Goal: Obtain resource: Obtain resource

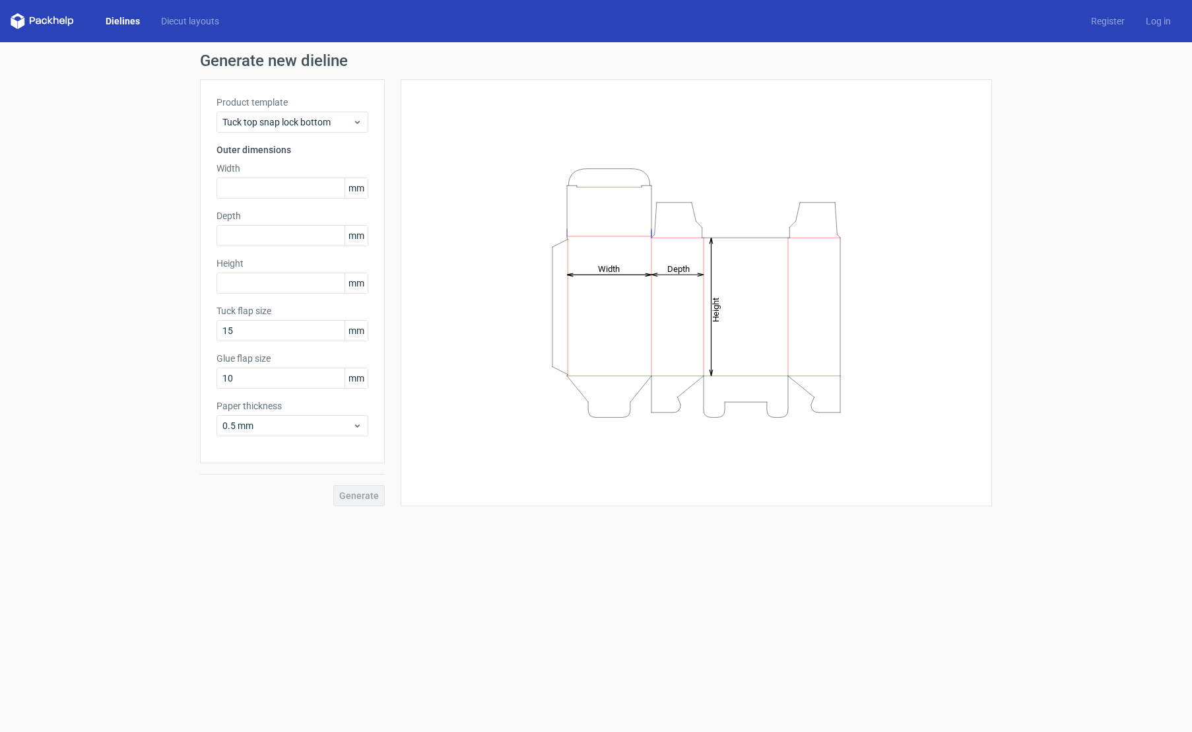
drag, startPoint x: 94, startPoint y: 174, endPoint x: 143, endPoint y: 139, distance: 60.5
click at [95, 173] on div "Generate new dieline Product template Tuck top snap lock bottom Outer dimension…" at bounding box center [596, 279] width 1192 height 475
click at [258, 130] on div "Tuck top snap lock bottom" at bounding box center [293, 122] width 152 height 21
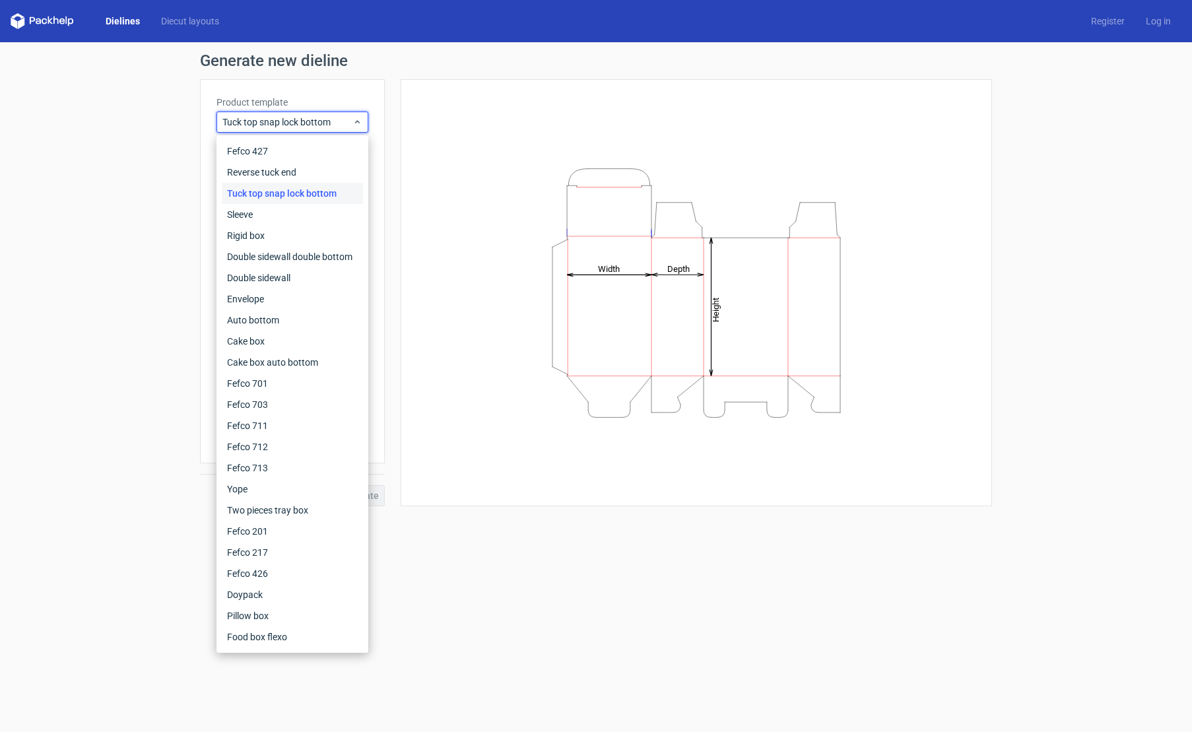
click at [74, 154] on div "Generate new dieline Product template Tuck top snap lock bottom Outer dimension…" at bounding box center [596, 279] width 1192 height 475
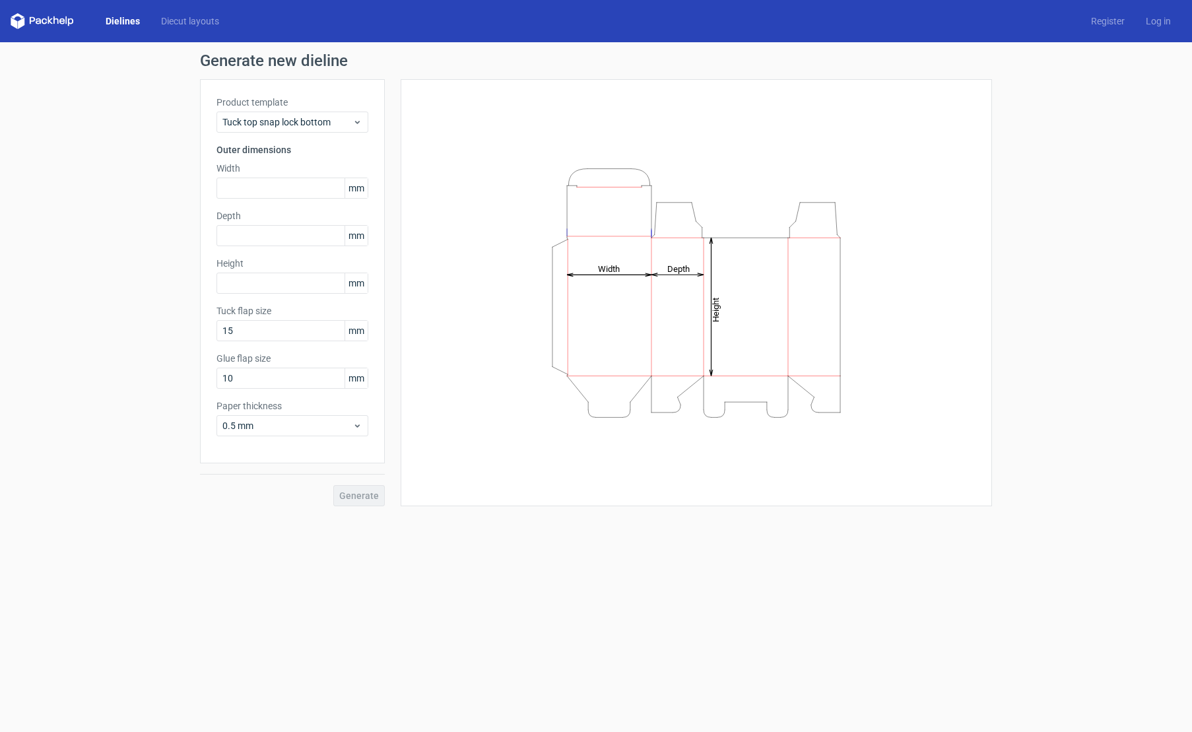
click at [48, 15] on icon at bounding box center [42, 21] width 63 height 16
click at [46, 13] on div "Dielines Diecut layouts Register Log in" at bounding box center [596, 21] width 1192 height 42
click at [165, 23] on link "Diecut layouts" at bounding box center [190, 21] width 79 height 13
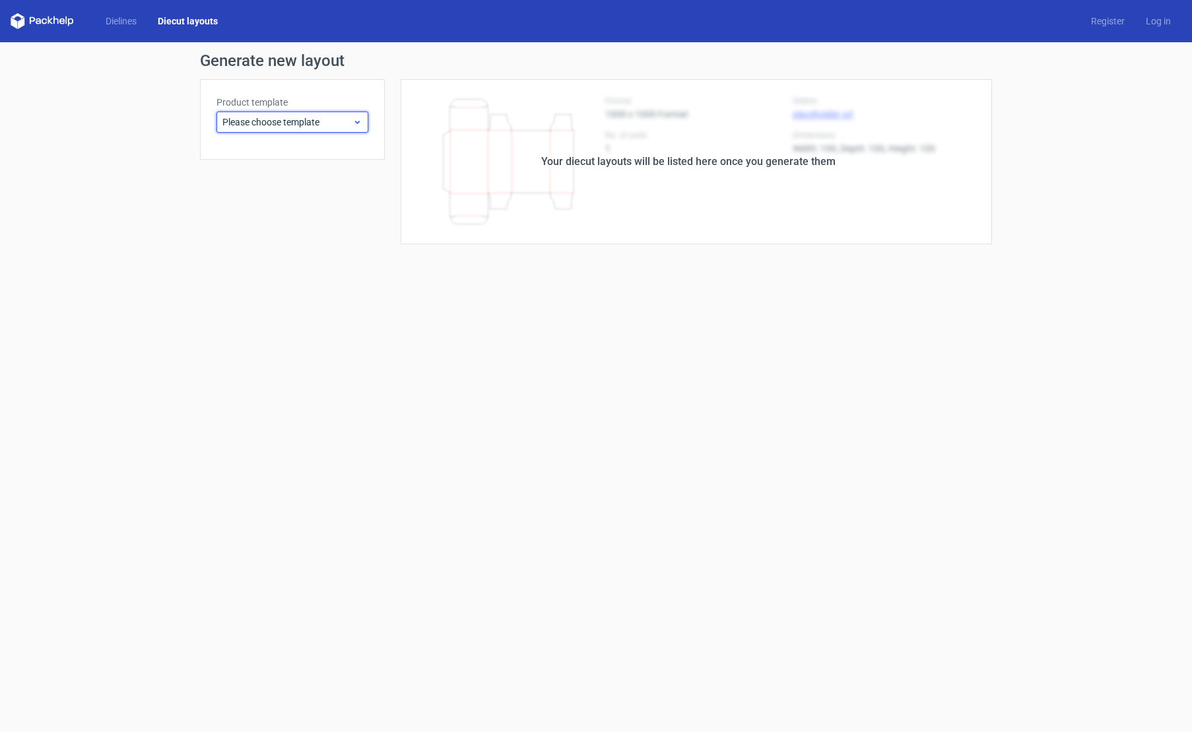
click at [323, 131] on div "Please choose template" at bounding box center [293, 122] width 152 height 21
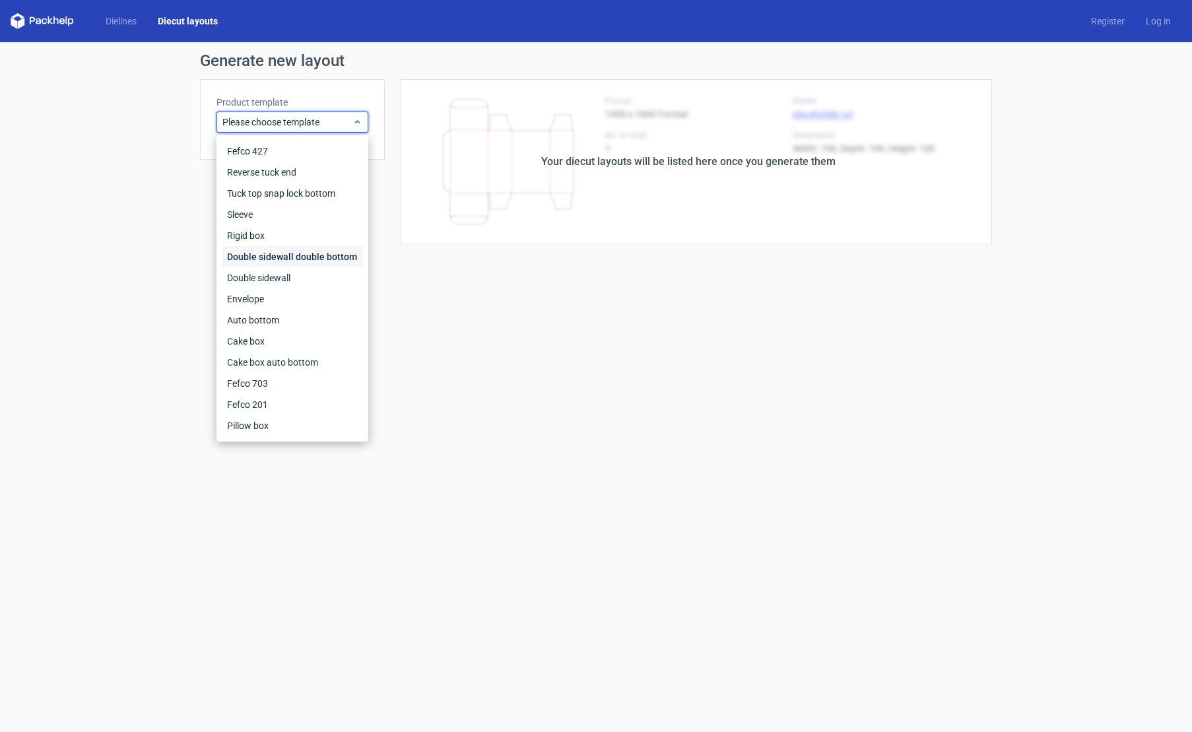
click at [257, 256] on div "Double sidewall double bottom" at bounding box center [292, 256] width 141 height 21
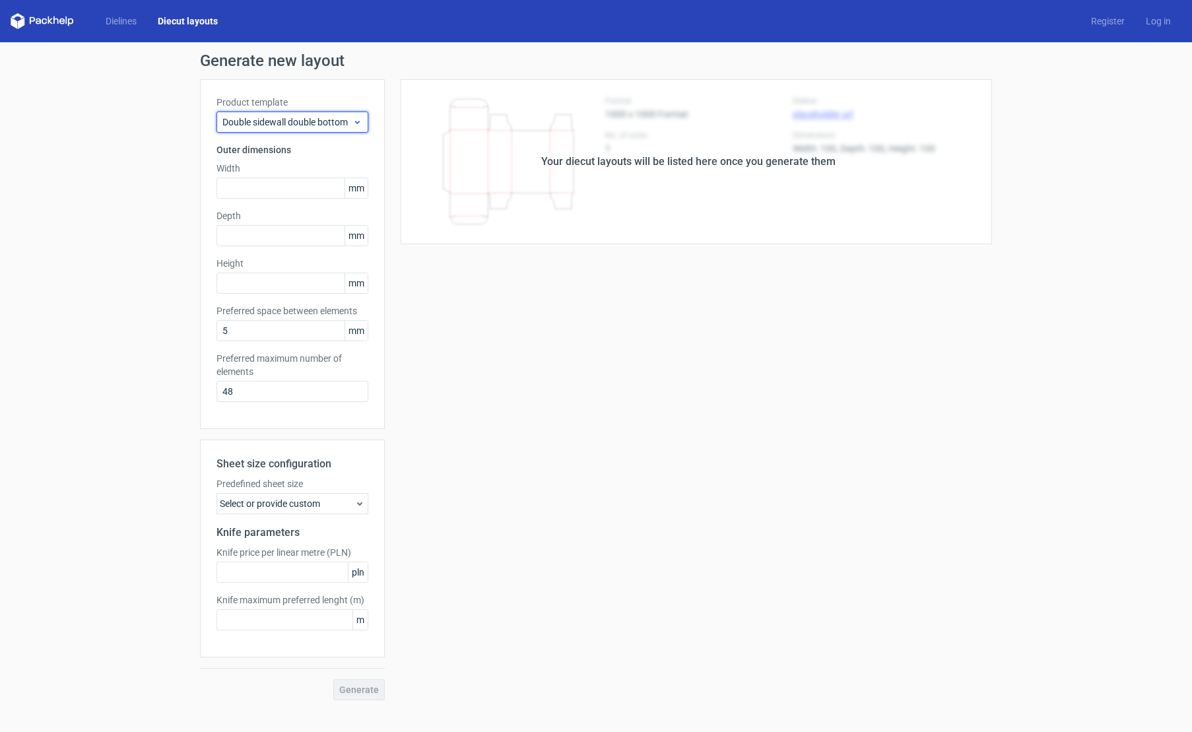
click at [256, 119] on span "Double sidewall double bottom" at bounding box center [287, 122] width 130 height 13
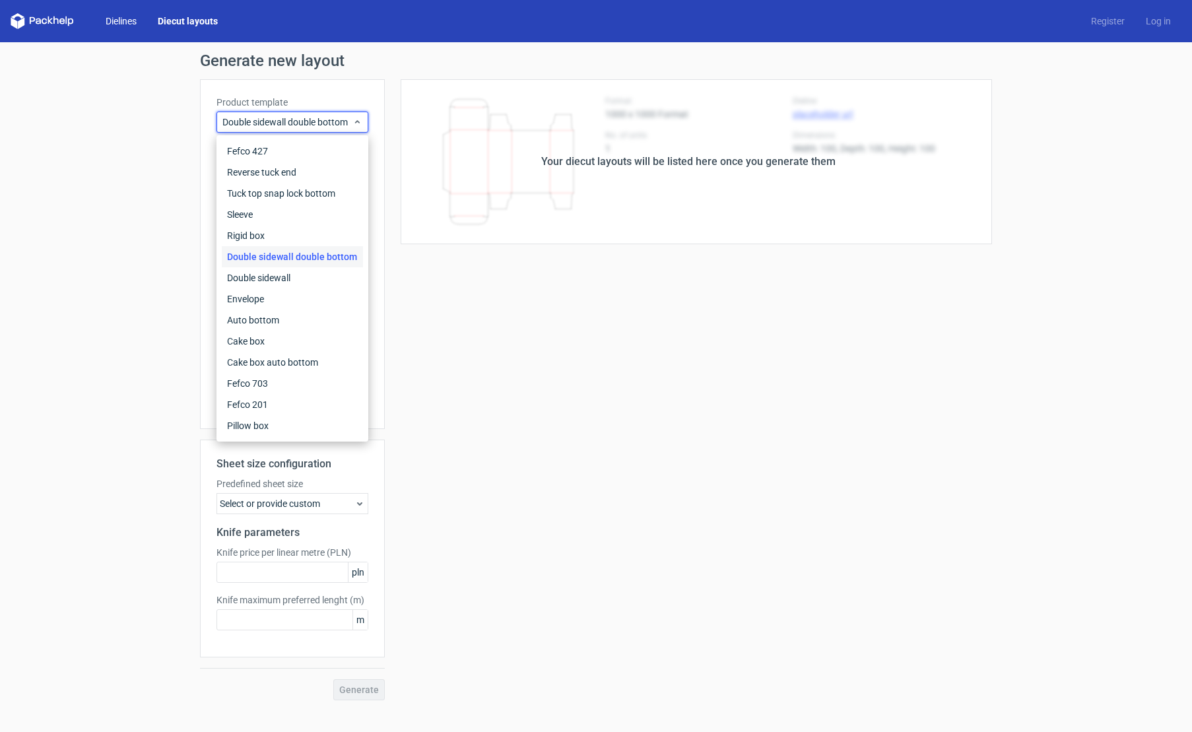
drag, startPoint x: 88, startPoint y: 21, endPoint x: 101, endPoint y: 22, distance: 12.6
click at [92, 20] on div "Dielines Diecut layouts" at bounding box center [120, 21] width 218 height 16
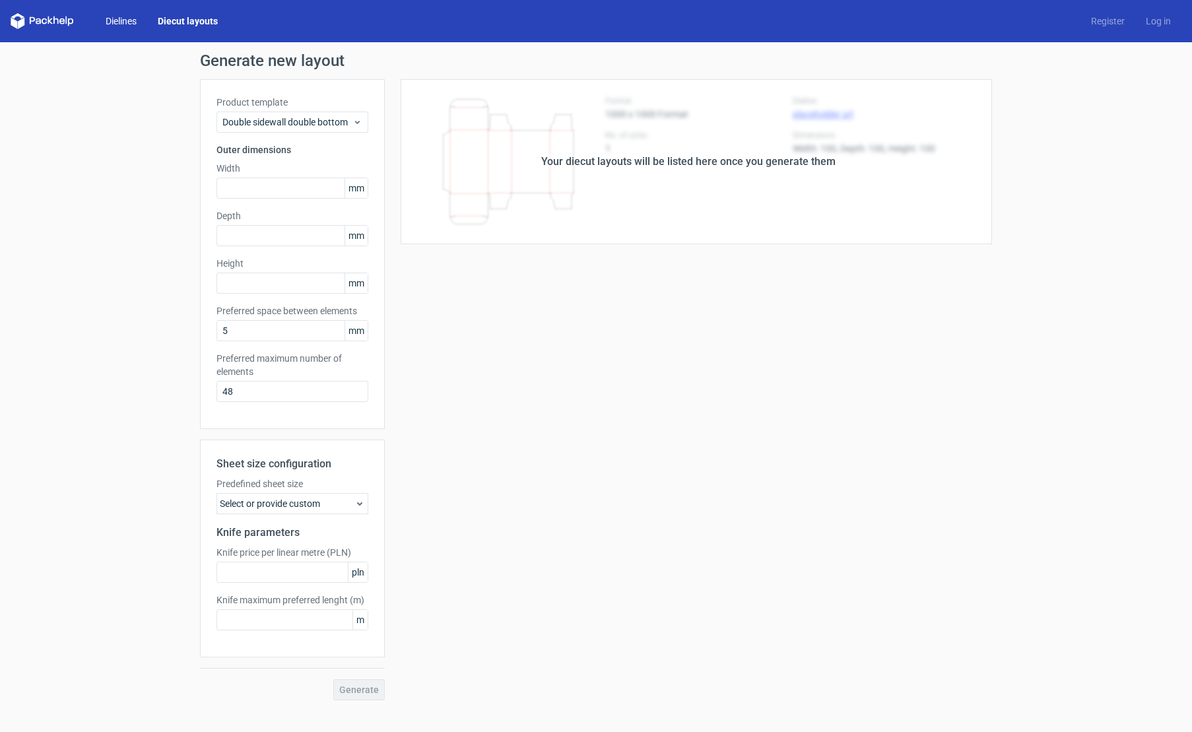
click at [122, 21] on link "Dielines" at bounding box center [121, 21] width 52 height 13
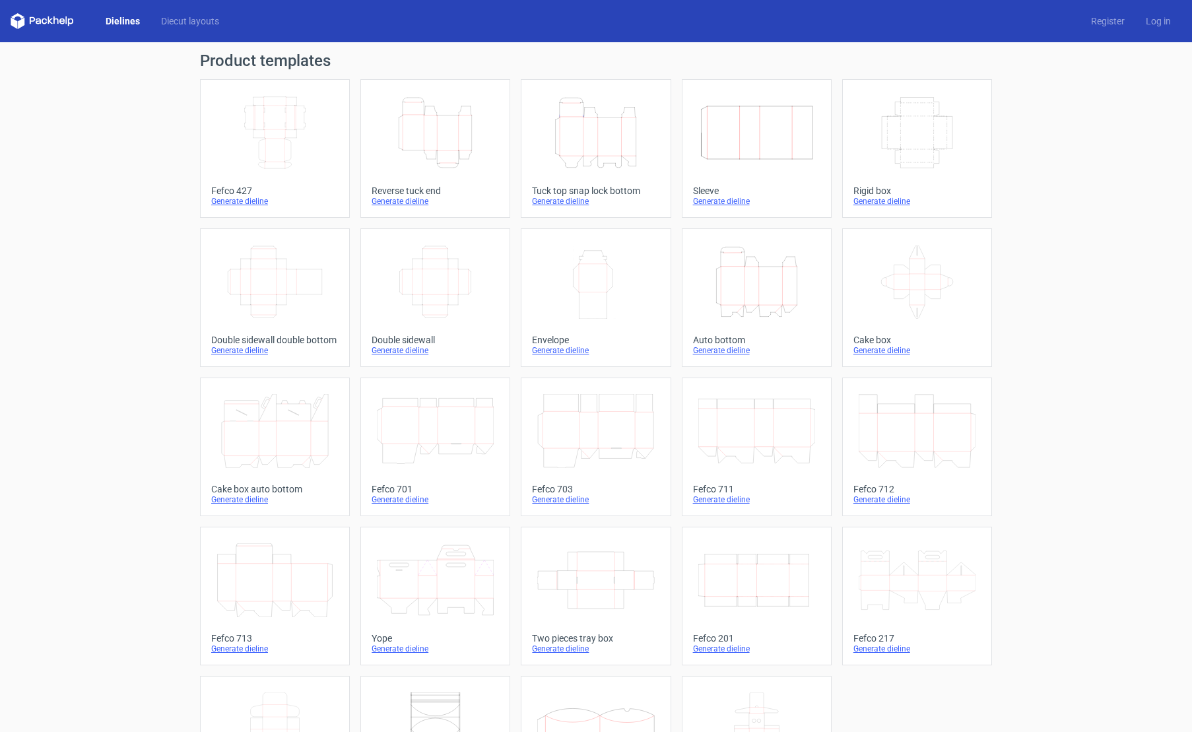
click at [415, 149] on icon "Height Depth Width" at bounding box center [435, 133] width 117 height 74
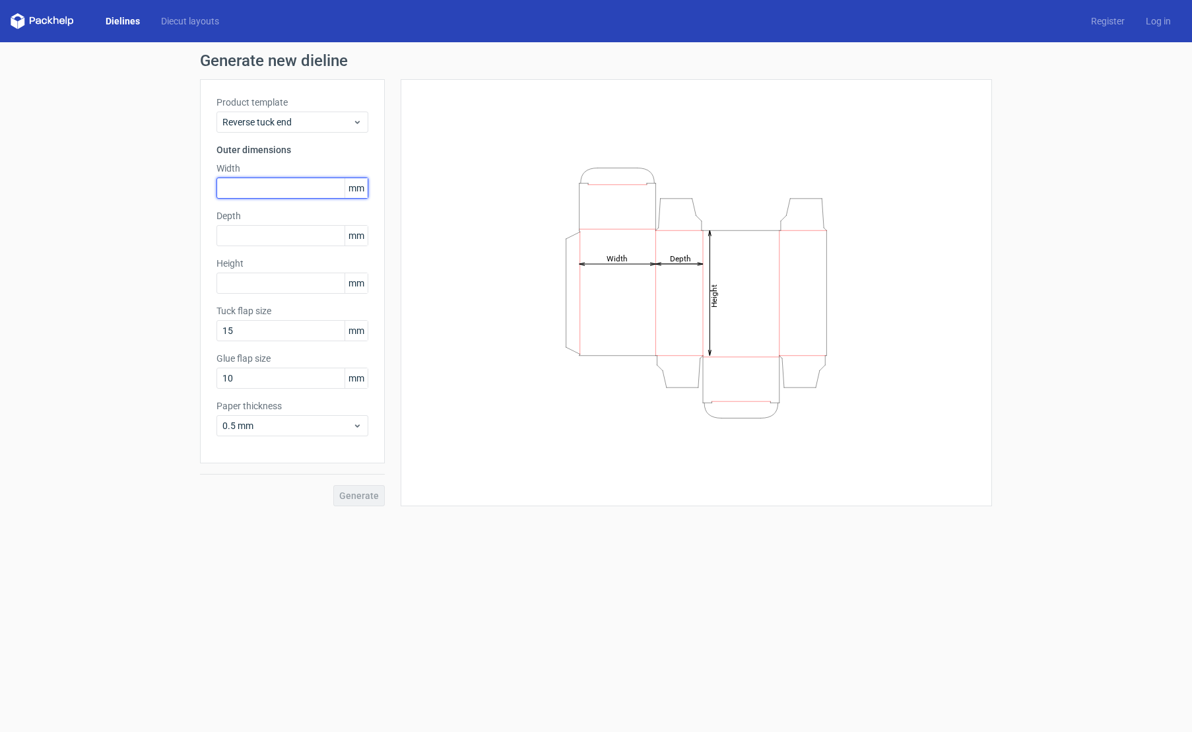
click at [301, 186] on input "text" at bounding box center [293, 188] width 152 height 21
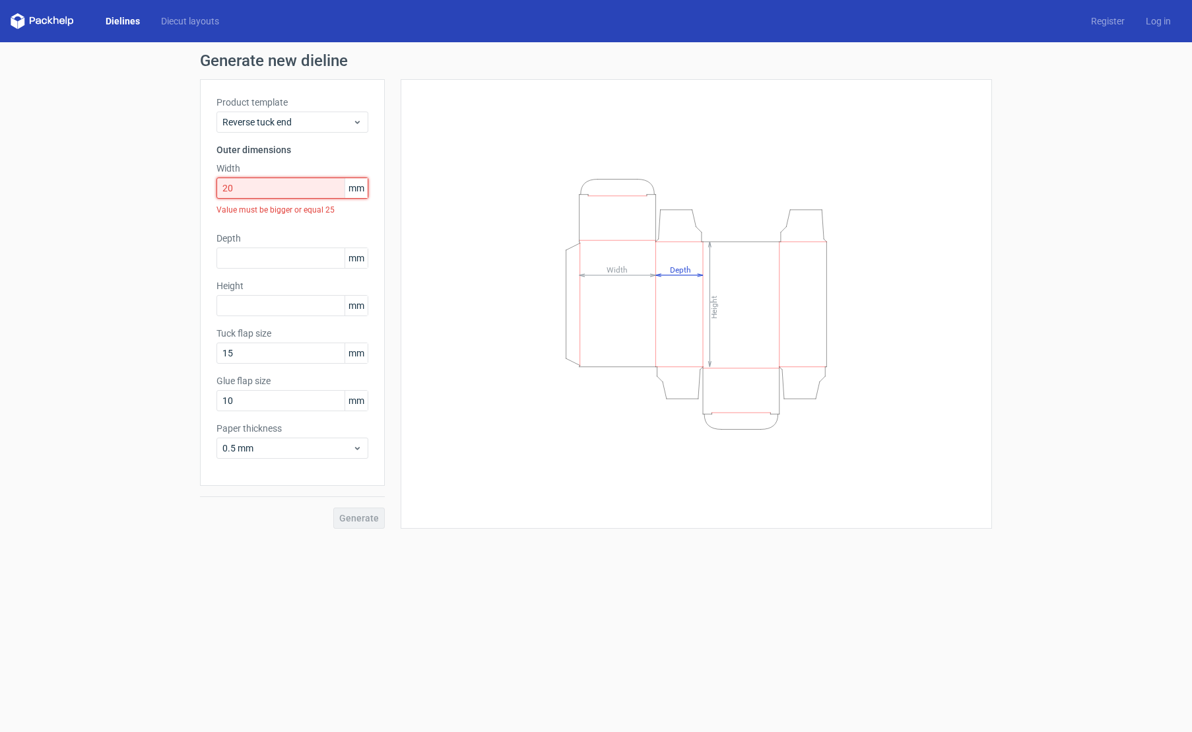
click at [250, 196] on input "20" at bounding box center [293, 188] width 152 height 21
drag, startPoint x: 255, startPoint y: 192, endPoint x: 64, endPoint y: 135, distance: 199.9
click at [77, 139] on div "Generate new dieline Product template Reverse tuck end Outer dimensions Width 2…" at bounding box center [596, 290] width 1192 height 497
type input "30"
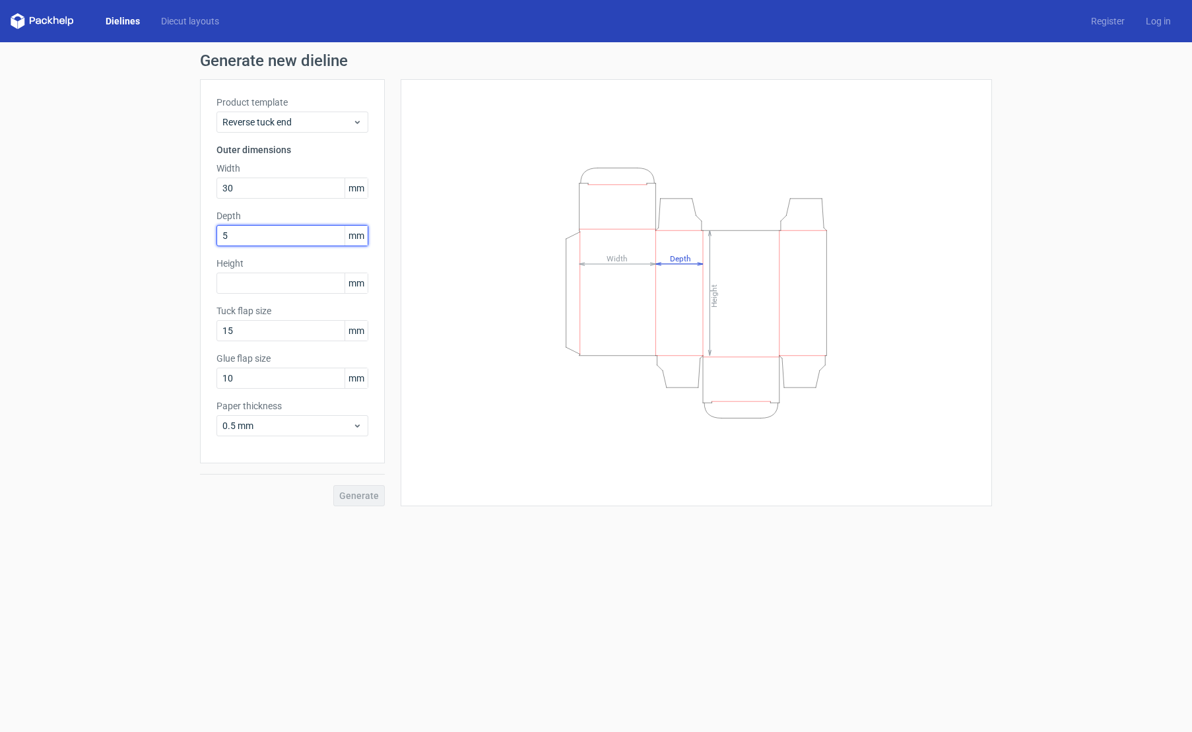
type input "50"
type input "120"
click at [356, 498] on span "Generate" at bounding box center [359, 495] width 40 height 9
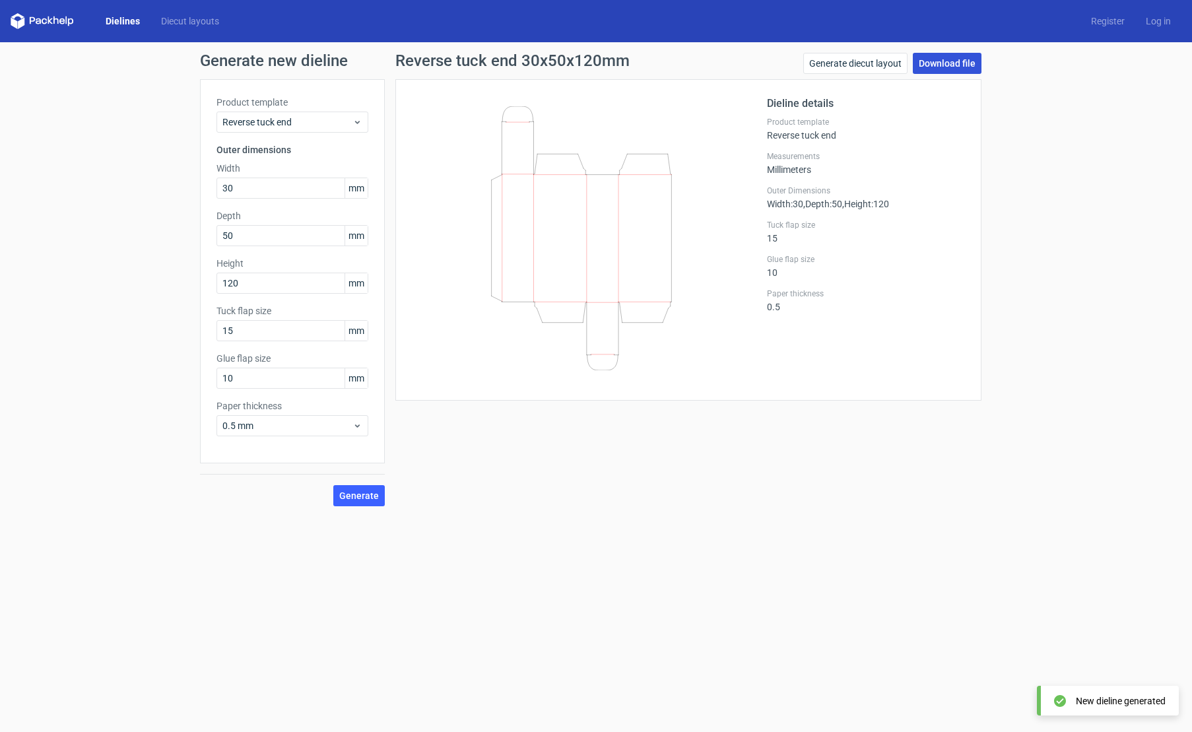
click at [939, 69] on link "Download file" at bounding box center [947, 63] width 69 height 21
click at [10, 24] on div "Dielines Diecut layouts Register Log in" at bounding box center [596, 21] width 1192 height 42
click at [18, 25] on icon at bounding box center [42, 21] width 63 height 16
click at [24, 20] on polygon at bounding box center [21, 22] width 7 height 11
click at [857, 67] on link "Generate diecut layout" at bounding box center [855, 63] width 104 height 21
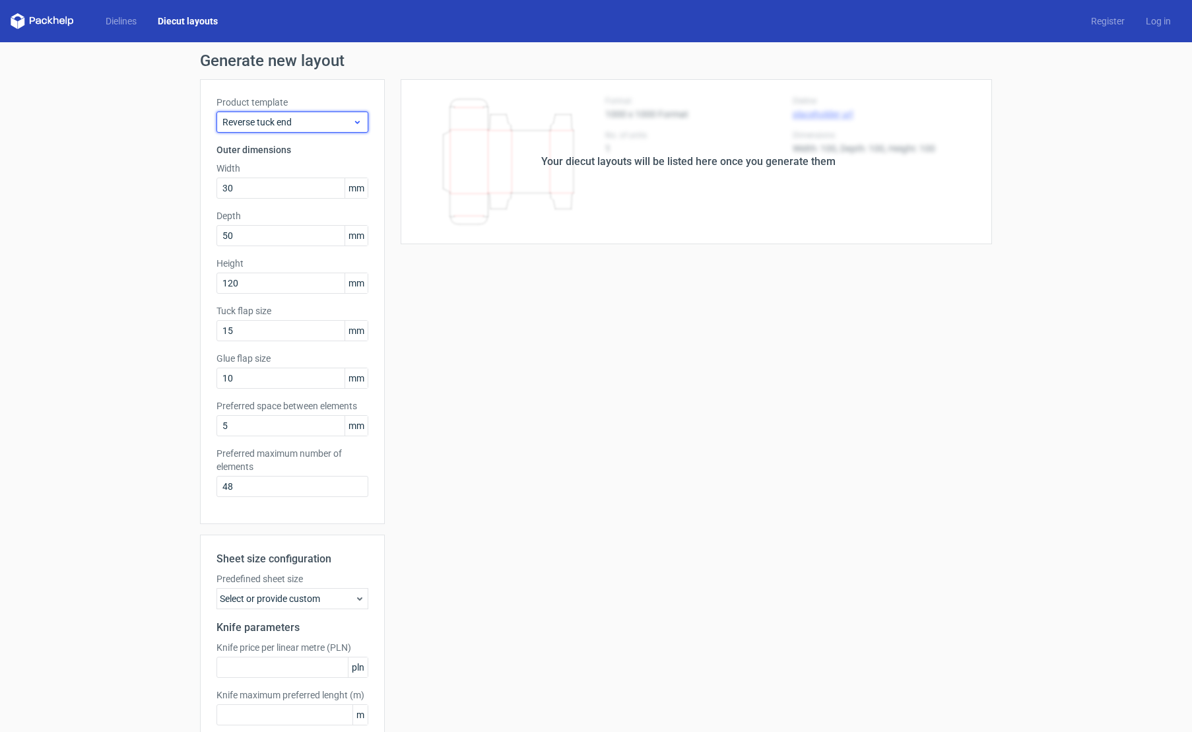
click at [286, 124] on span "Reverse tuck end" at bounding box center [287, 122] width 130 height 13
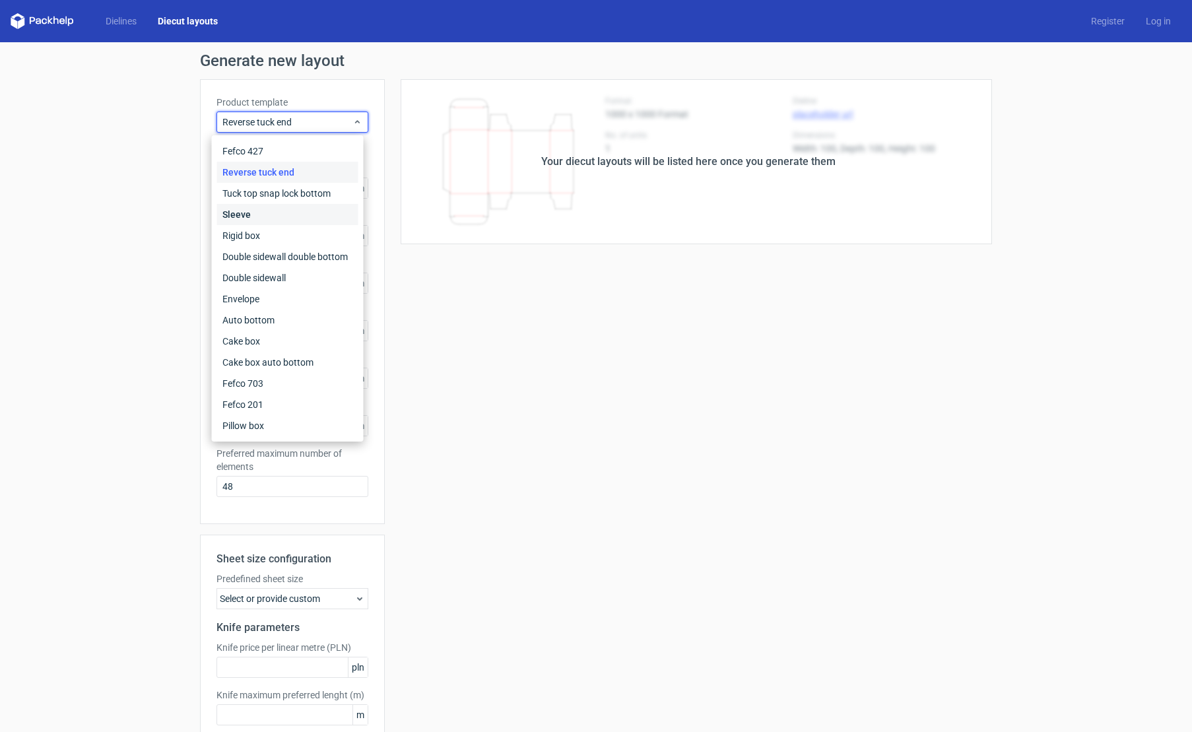
click at [235, 224] on div "Sleeve" at bounding box center [287, 214] width 141 height 21
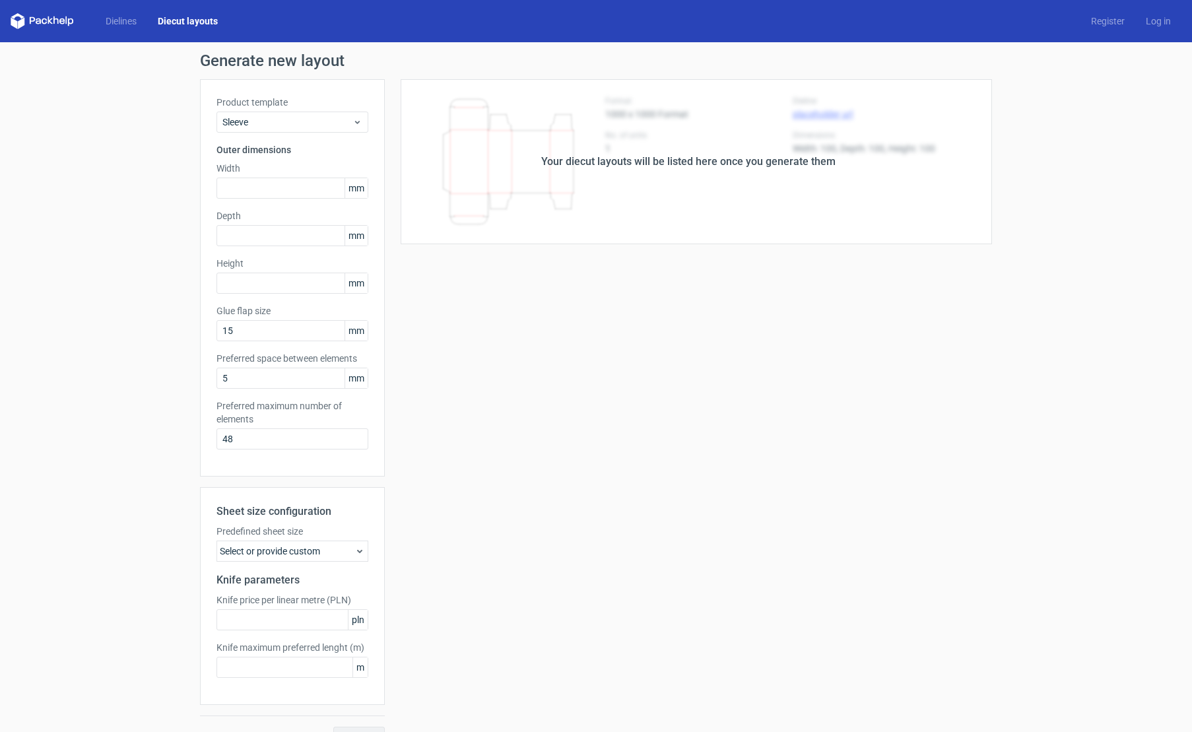
drag, startPoint x: 199, startPoint y: 43, endPoint x: 198, endPoint y: 23, distance: 19.8
click at [200, 42] on div "Generate new layout Product template Sleeve Outer dimensions Width mm Depth mm …" at bounding box center [596, 400] width 1192 height 716
click at [197, 22] on link "Diecut layouts" at bounding box center [187, 21] width 81 height 13
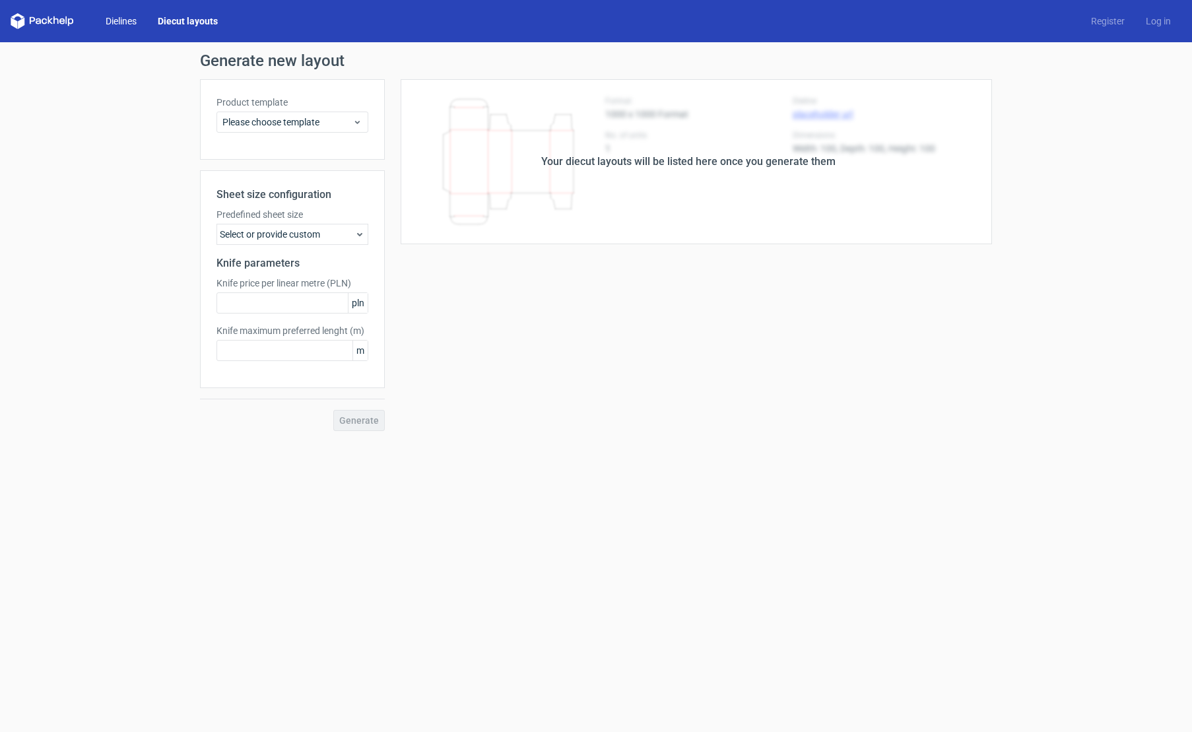
click at [133, 24] on link "Dielines" at bounding box center [121, 21] width 52 height 13
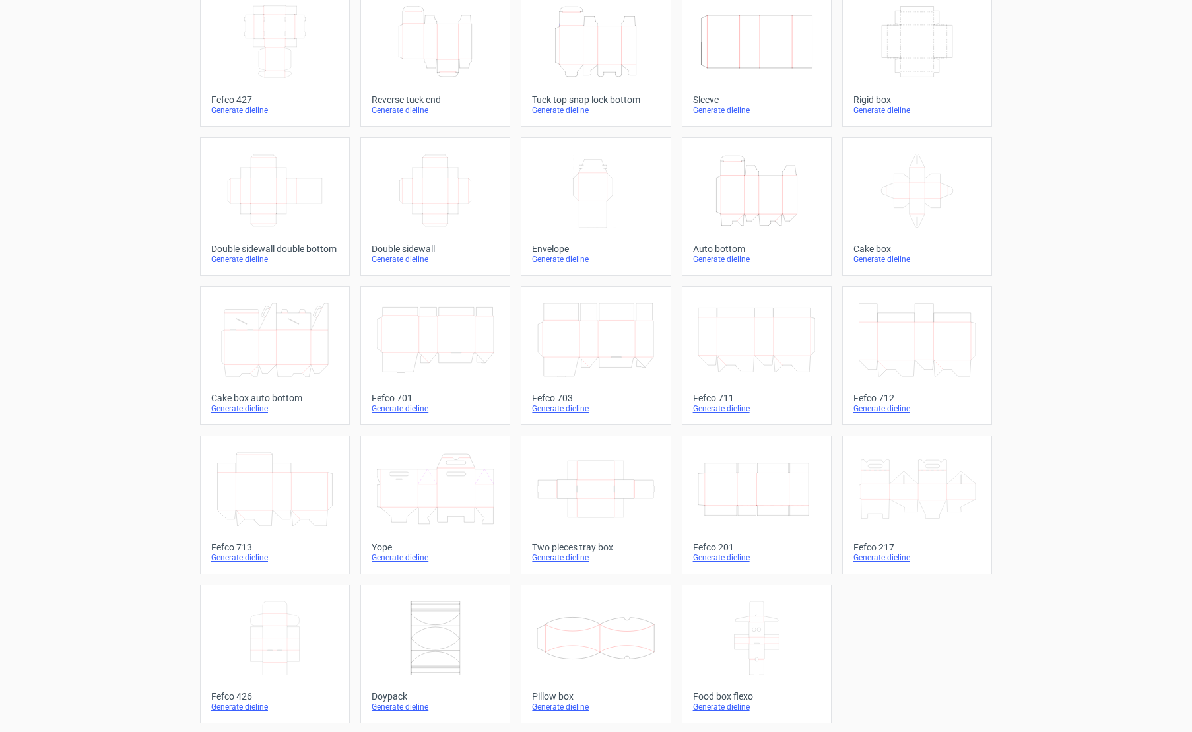
scroll to position [93, 0]
click at [737, 212] on icon "Height Depth Width" at bounding box center [756, 189] width 117 height 74
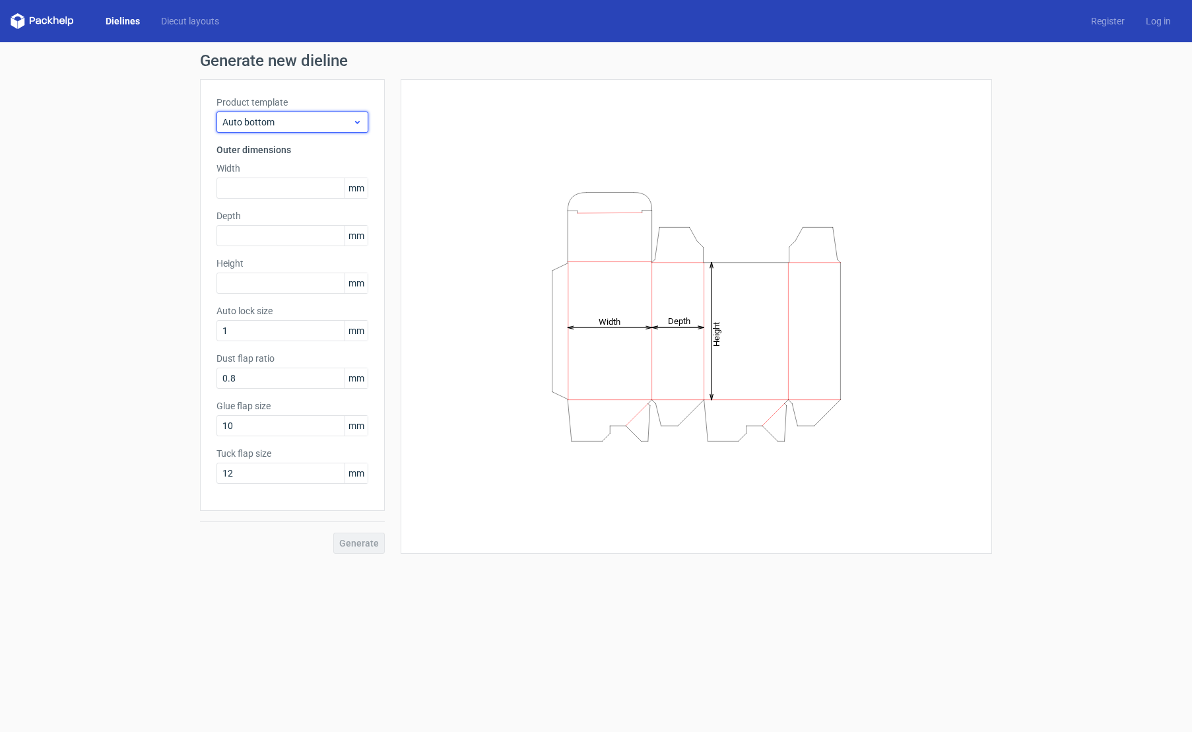
click at [283, 126] on span "Auto bottom" at bounding box center [287, 122] width 130 height 13
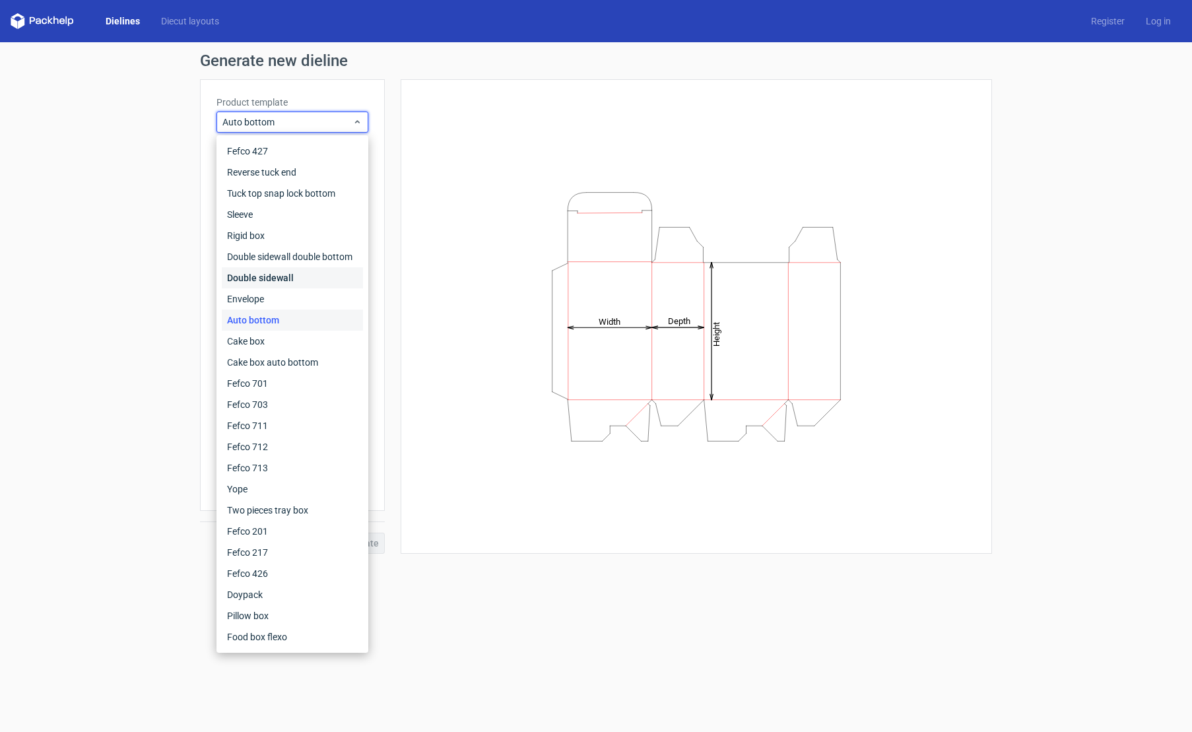
click at [240, 276] on div "Double sidewall" at bounding box center [292, 277] width 141 height 21
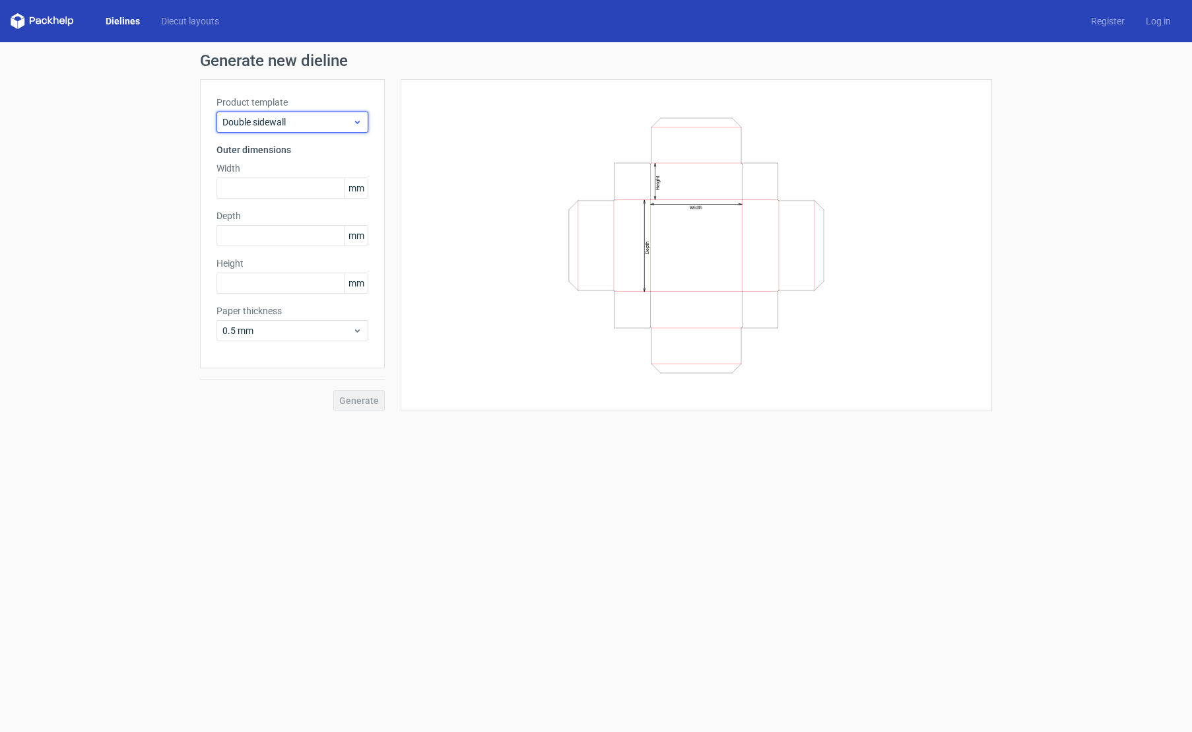
click at [271, 124] on span "Double sidewall" at bounding box center [287, 122] width 130 height 13
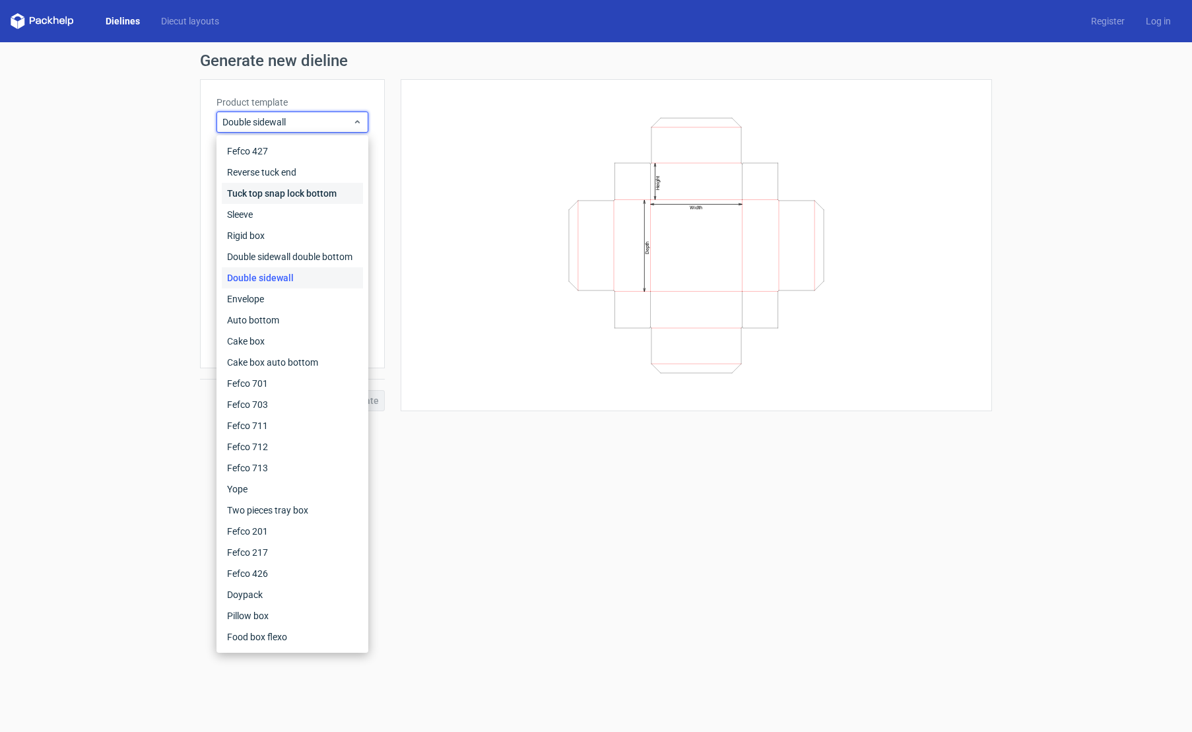
click at [258, 203] on div "Tuck top snap lock bottom" at bounding box center [292, 193] width 141 height 21
